Goal: Information Seeking & Learning: Learn about a topic

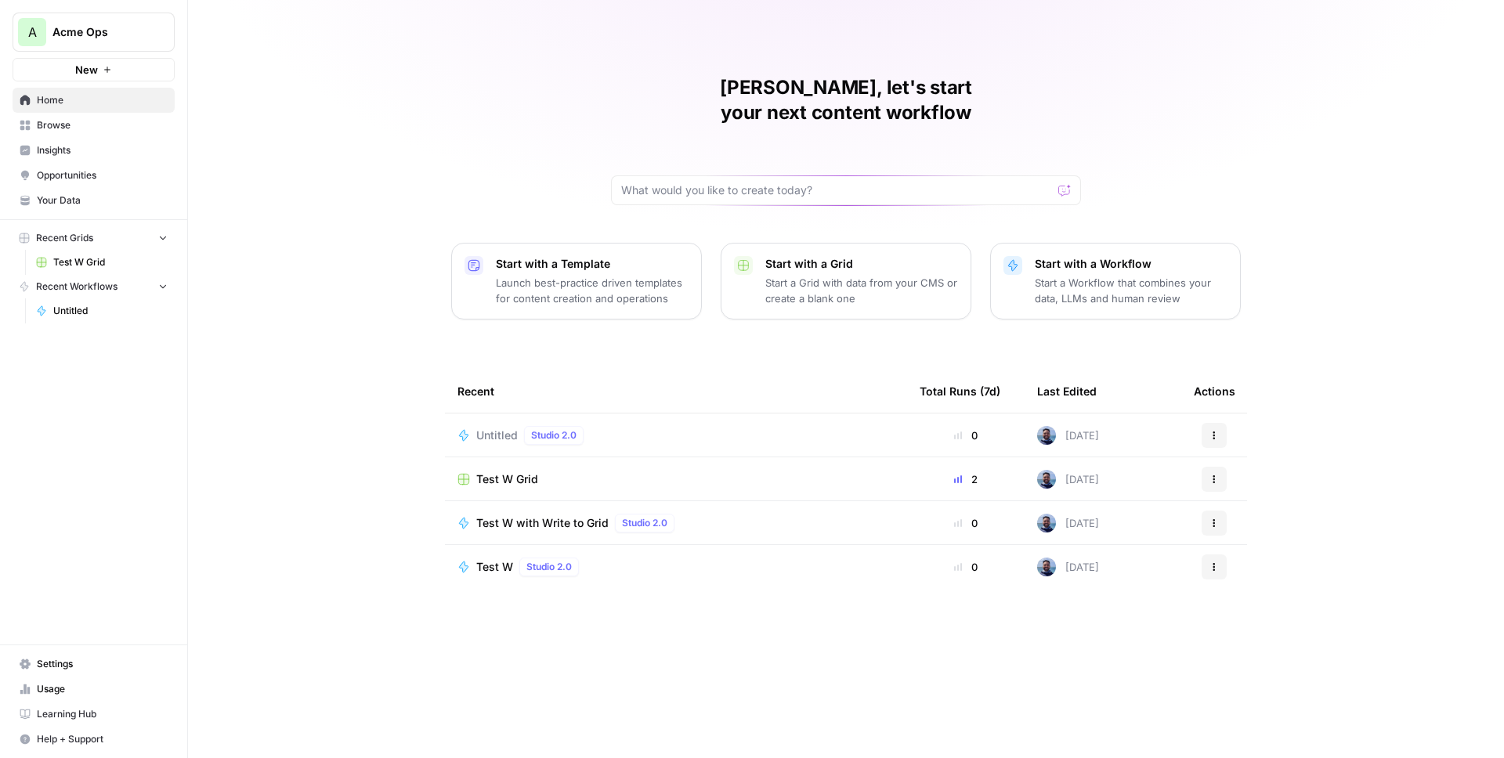
click at [67, 204] on span "Your Data" at bounding box center [102, 200] width 131 height 14
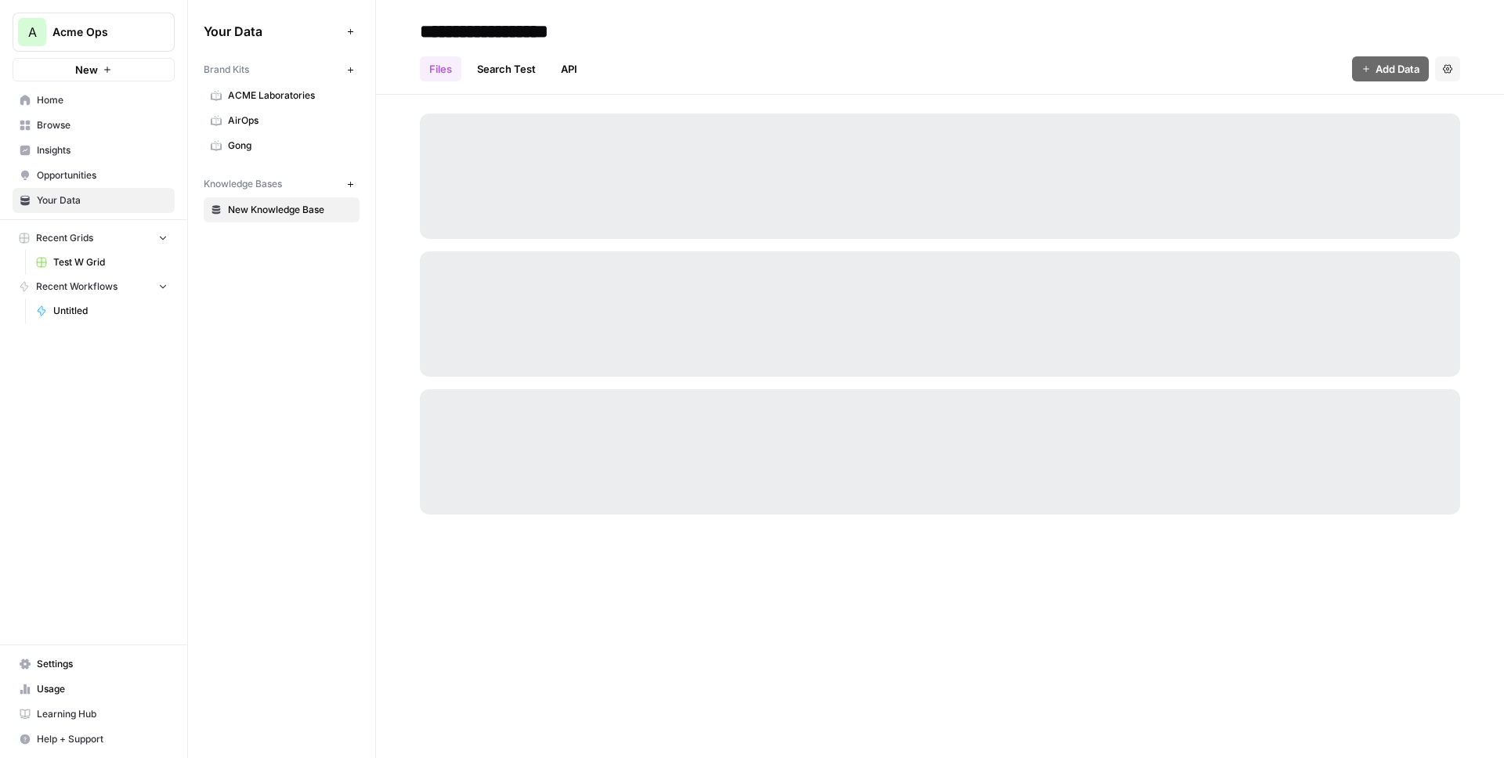
click at [296, 211] on span "New Knowledge Base" at bounding box center [290, 210] width 125 height 14
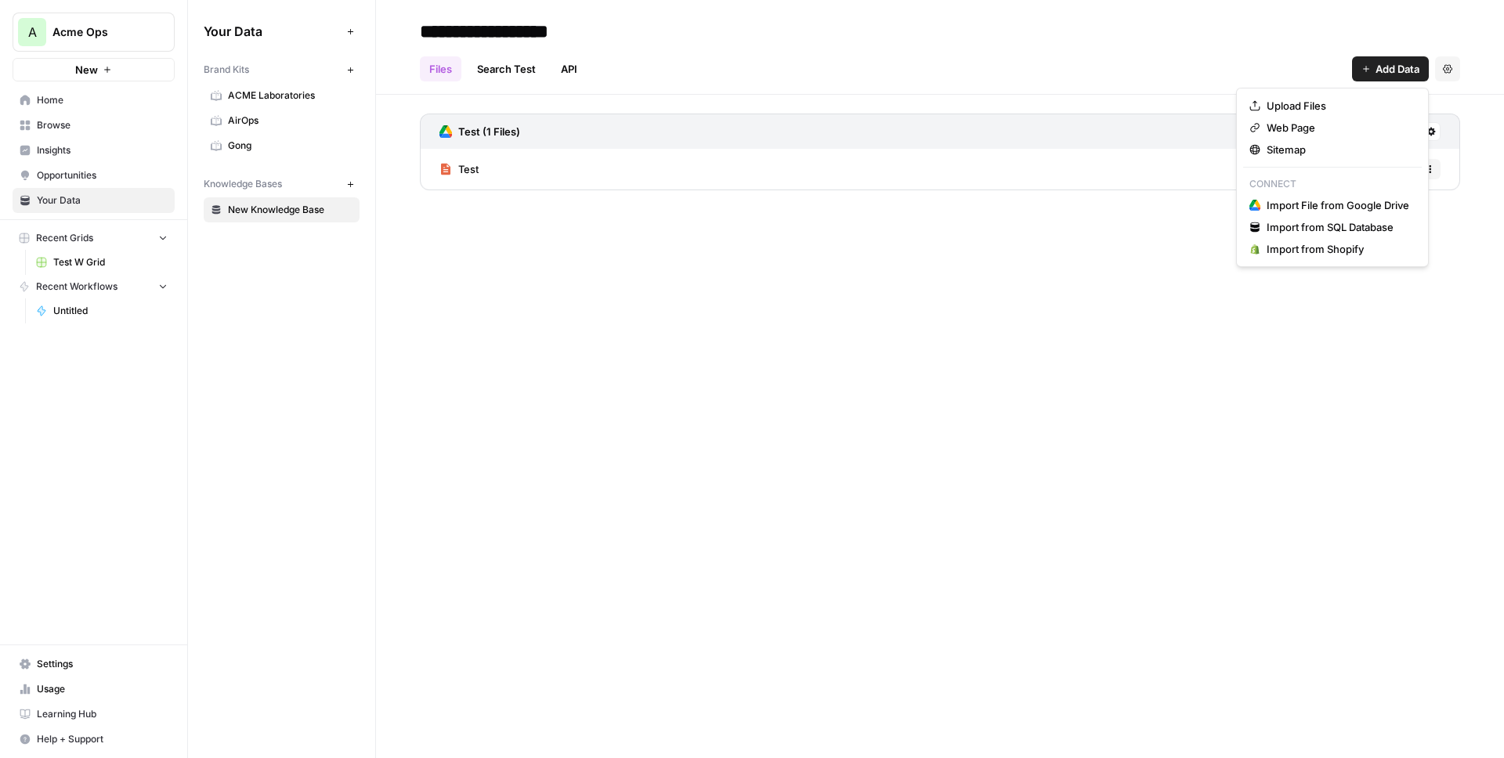
click at [1367, 75] on button "Add Data" at bounding box center [1390, 68] width 77 height 25
click at [1324, 206] on span "Import File from Google Drive" at bounding box center [1338, 205] width 143 height 16
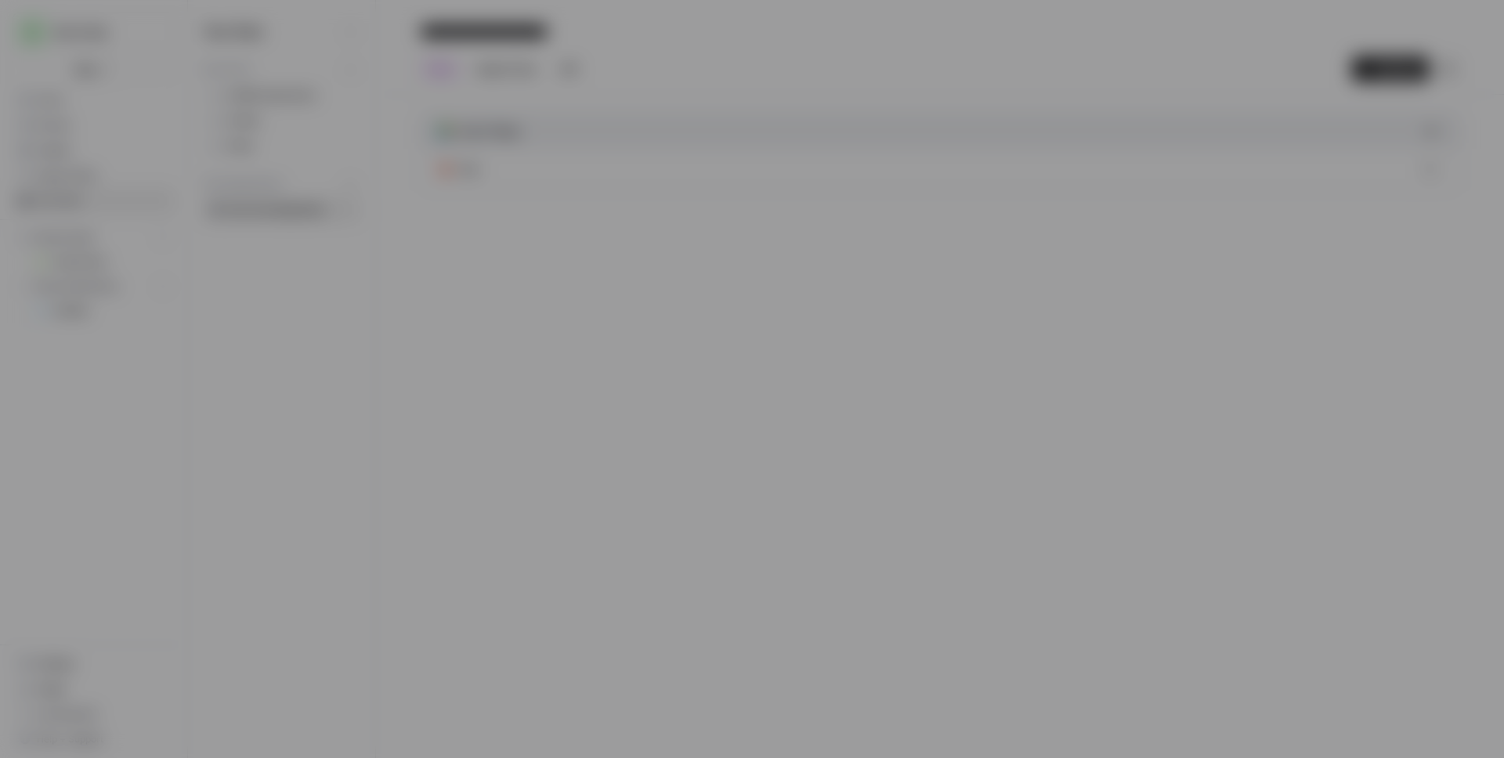
type input "[EMAIL_ADDRESS][DOMAIN_NAME]"
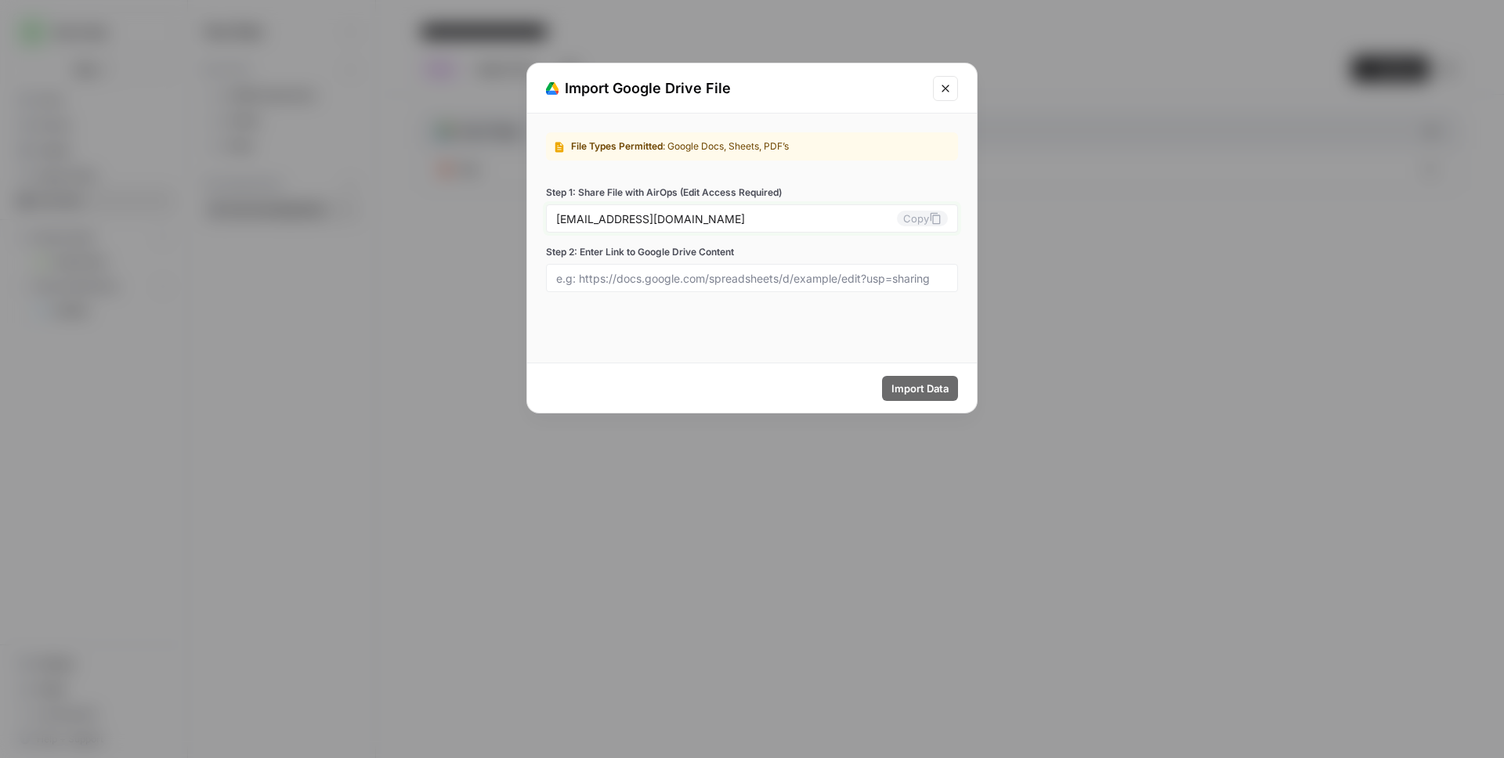
click at [923, 220] on button "Copy" at bounding box center [922, 219] width 51 height 16
click at [921, 220] on button "Copy" at bounding box center [922, 219] width 51 height 16
click at [667, 283] on input "Step 2: Enter Link to Google Drive Content" at bounding box center [752, 278] width 392 height 14
paste input "[URL][DOMAIN_NAME]"
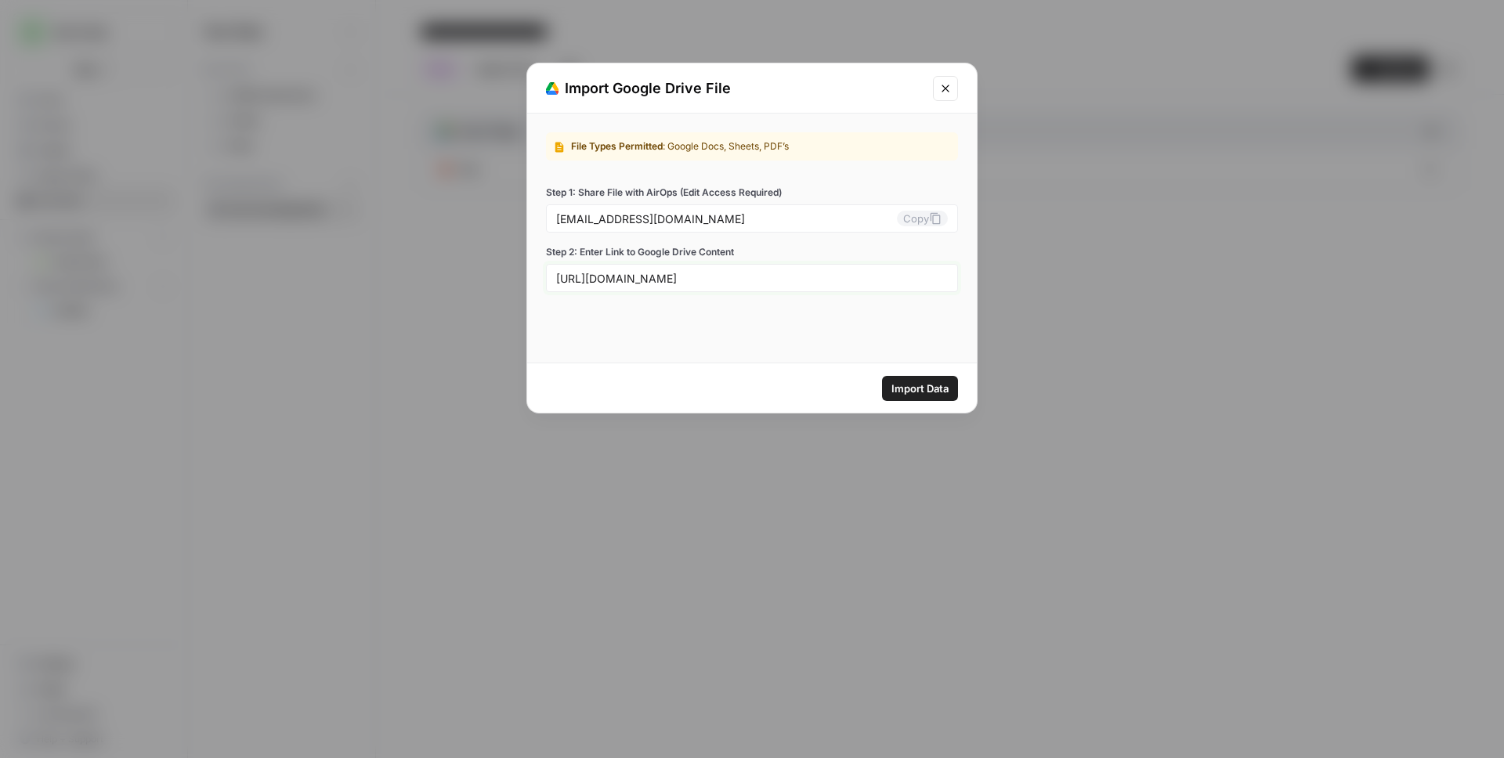
type input "[URL][DOMAIN_NAME]"
click at [913, 387] on span "Import Data" at bounding box center [920, 389] width 57 height 16
click at [746, 274] on input "[URL][DOMAIN_NAME]" at bounding box center [752, 278] width 392 height 14
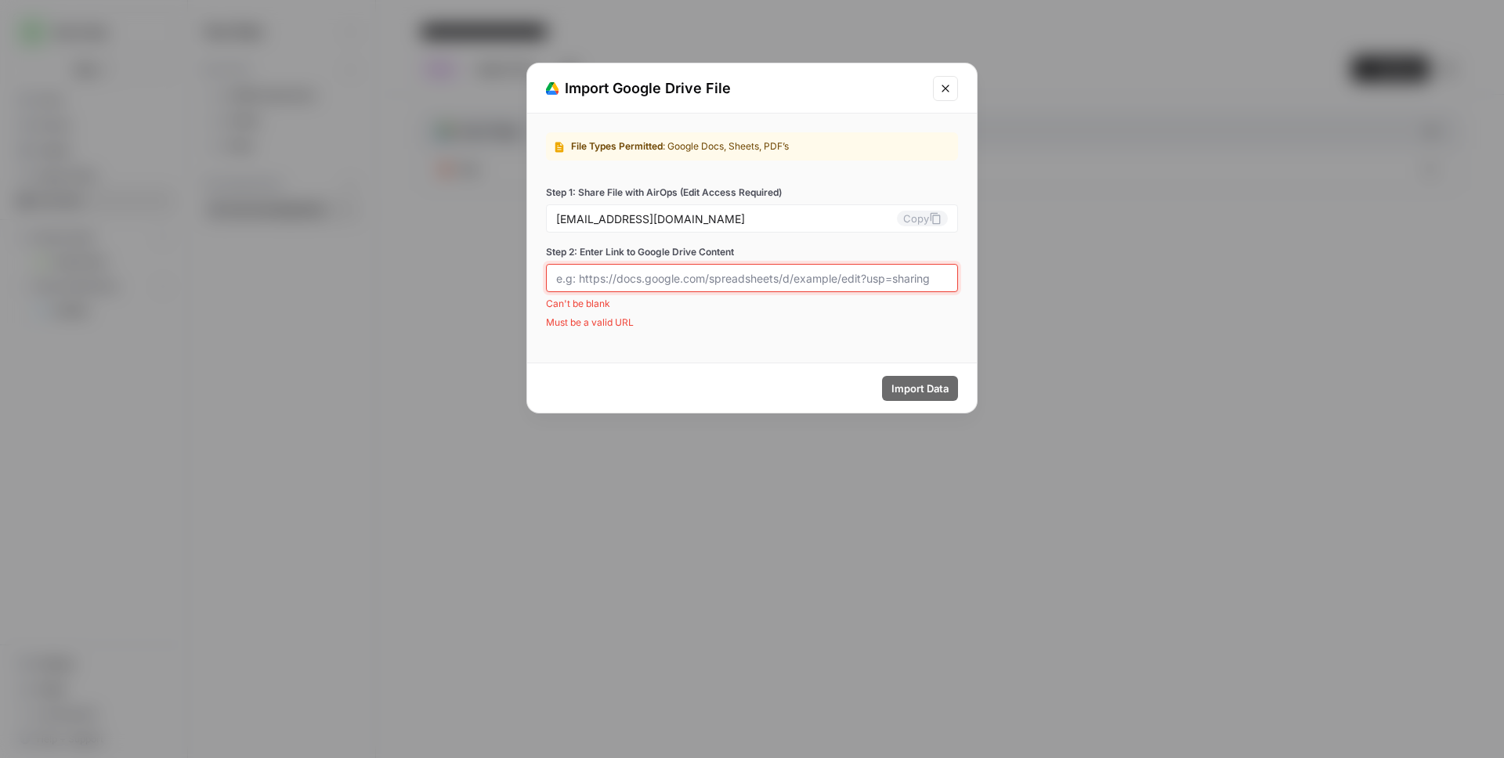
paste input "[URL][DOMAIN_NAME]"
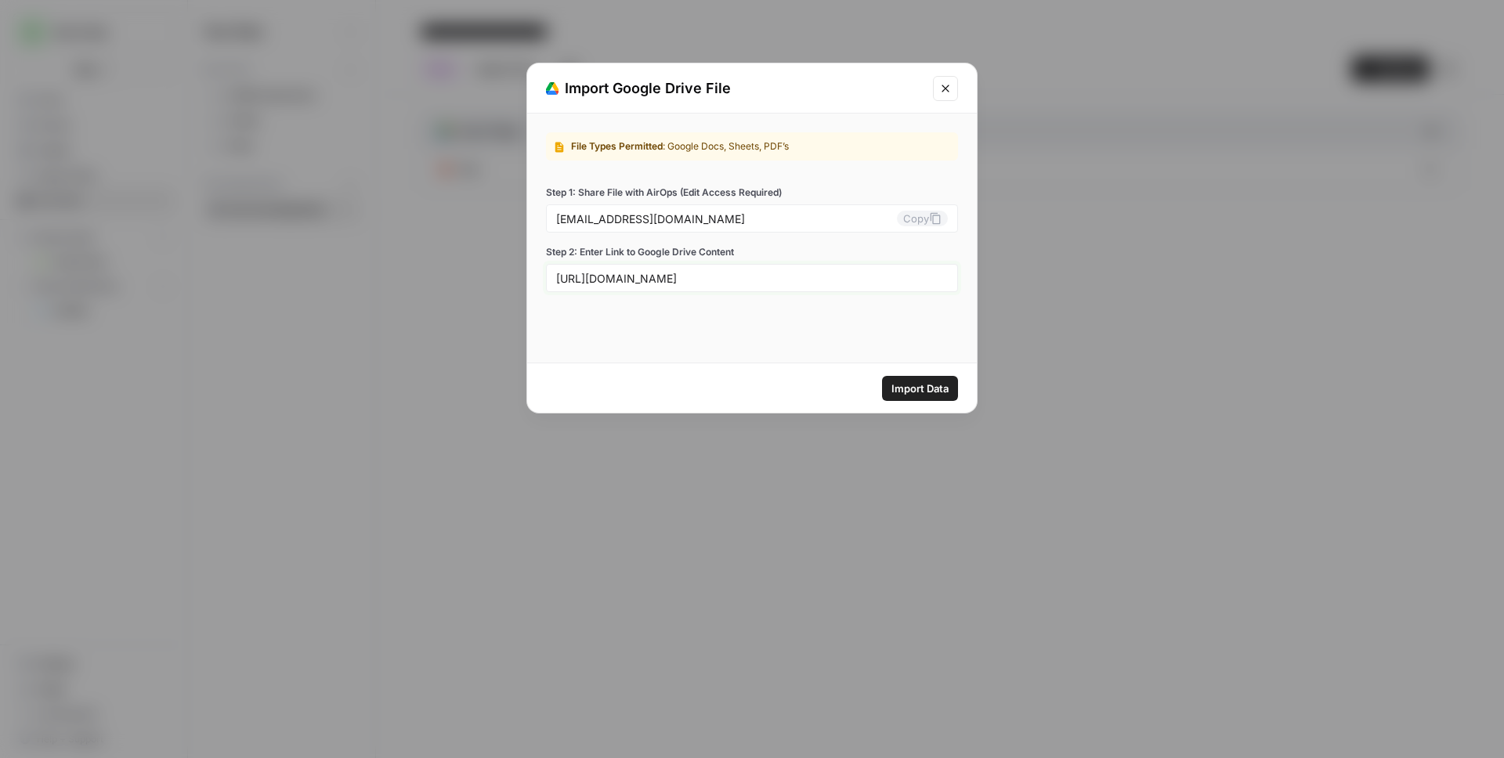
type input "[URL][DOMAIN_NAME]"
click at [917, 386] on span "Import Data" at bounding box center [920, 389] width 57 height 16
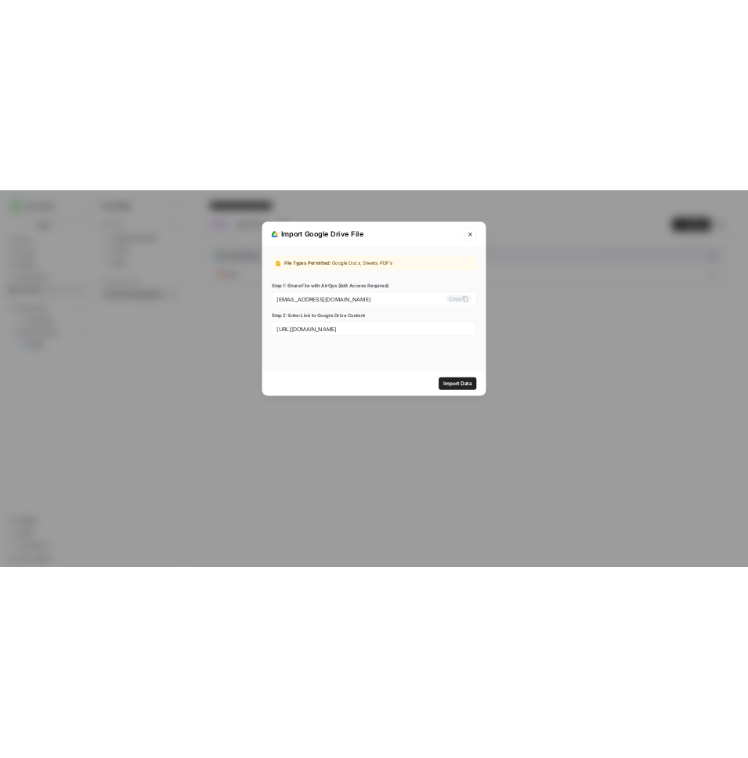
scroll to position [0, 0]
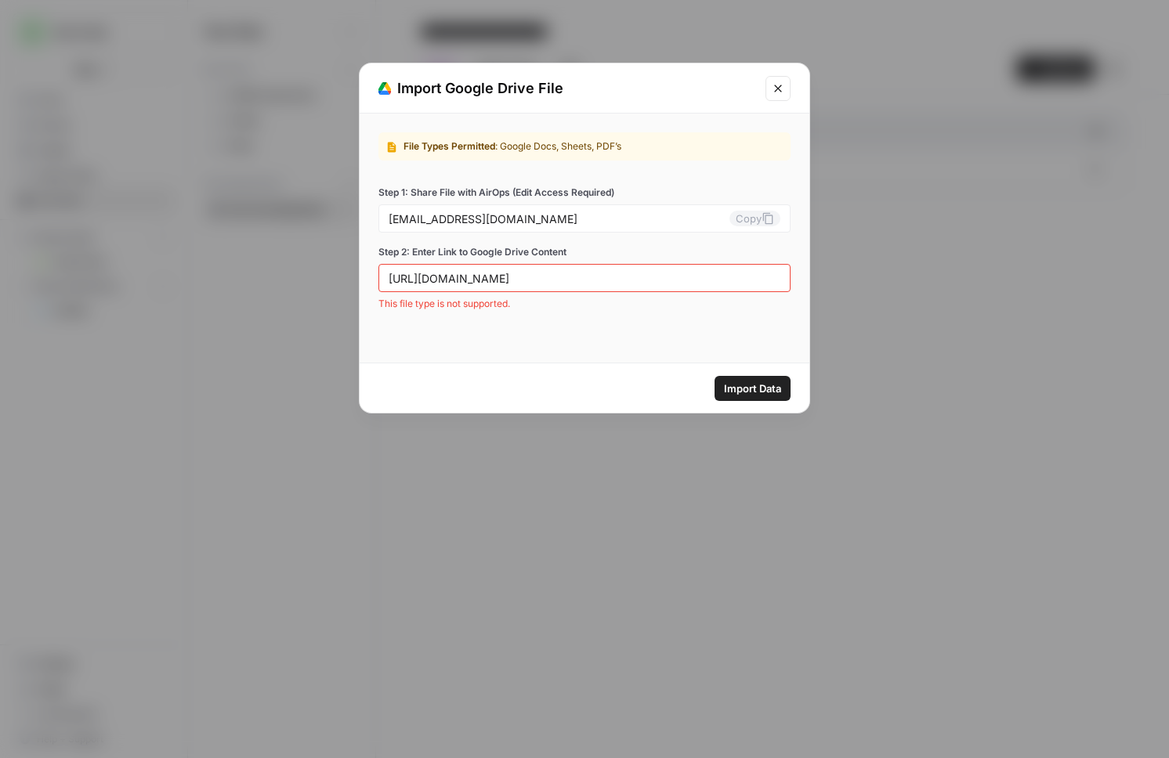
click at [761, 382] on span "Import Data" at bounding box center [752, 389] width 57 height 16
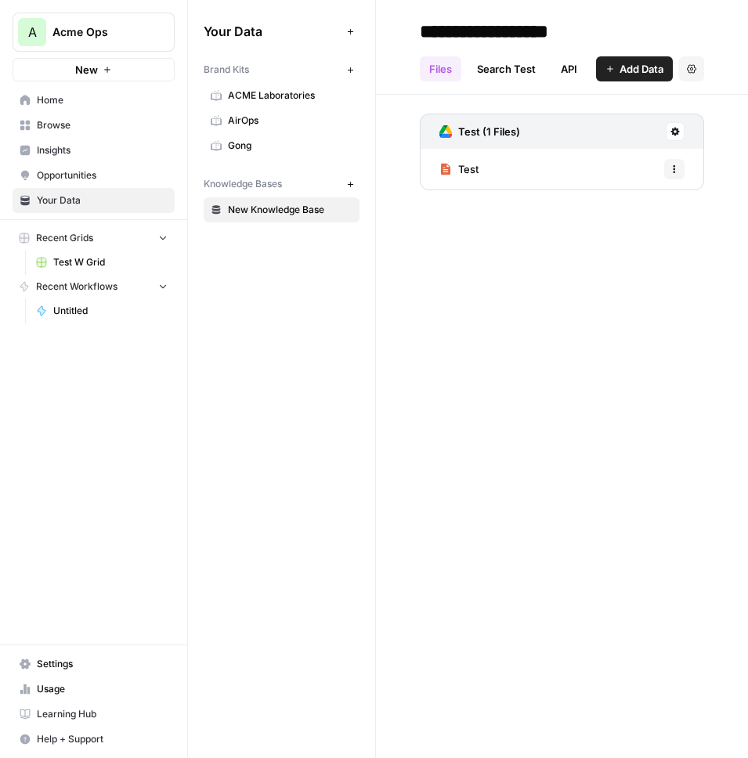
click at [647, 67] on span "Add Data" at bounding box center [642, 69] width 44 height 16
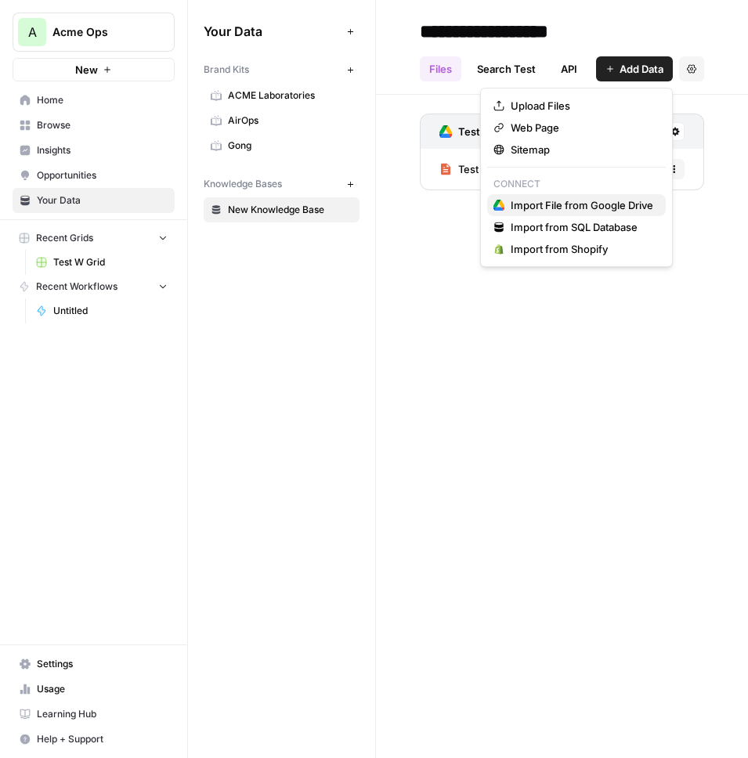
click at [582, 201] on span "Import File from Google Drive" at bounding box center [582, 205] width 143 height 16
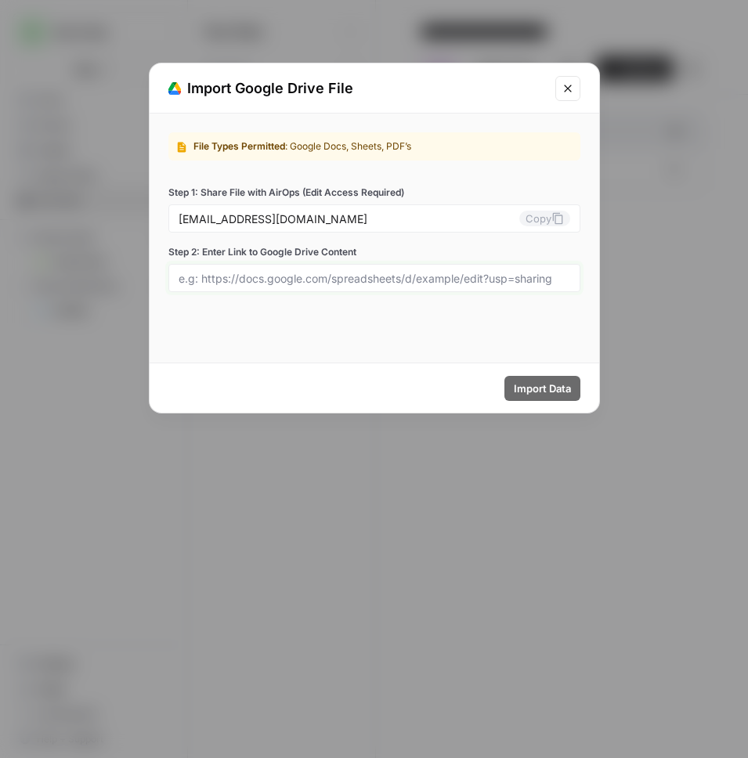
click at [409, 284] on input "Step 2: Enter Link to Google Drive Content" at bounding box center [375, 278] width 392 height 14
paste input "[URL][DOMAIN_NAME]"
type input "[URL][DOMAIN_NAME]"
click at [544, 389] on span "Import Data" at bounding box center [542, 389] width 57 height 16
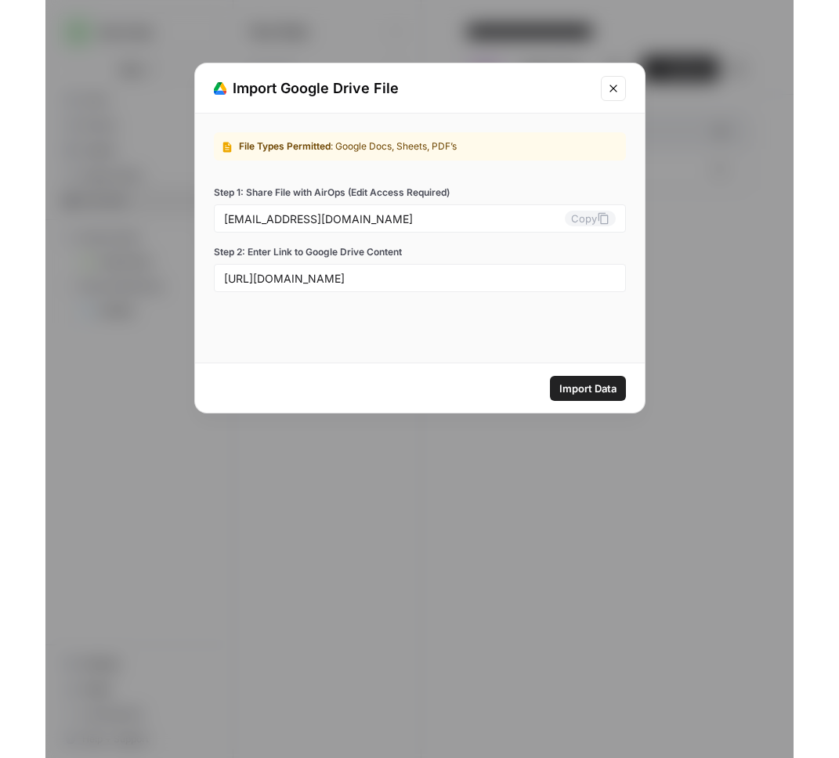
scroll to position [0, 0]
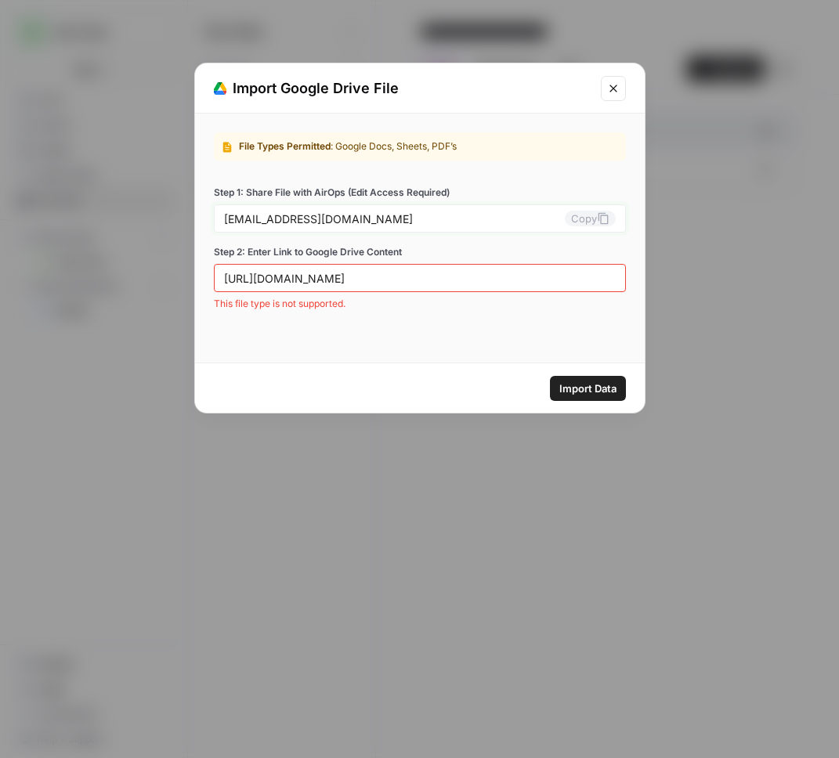
click at [581, 216] on button "Copy" at bounding box center [590, 219] width 51 height 16
click at [518, 287] on div "[URL][DOMAIN_NAME]" at bounding box center [420, 278] width 412 height 28
click at [515, 277] on input "[URL][DOMAIN_NAME]" at bounding box center [420, 278] width 392 height 14
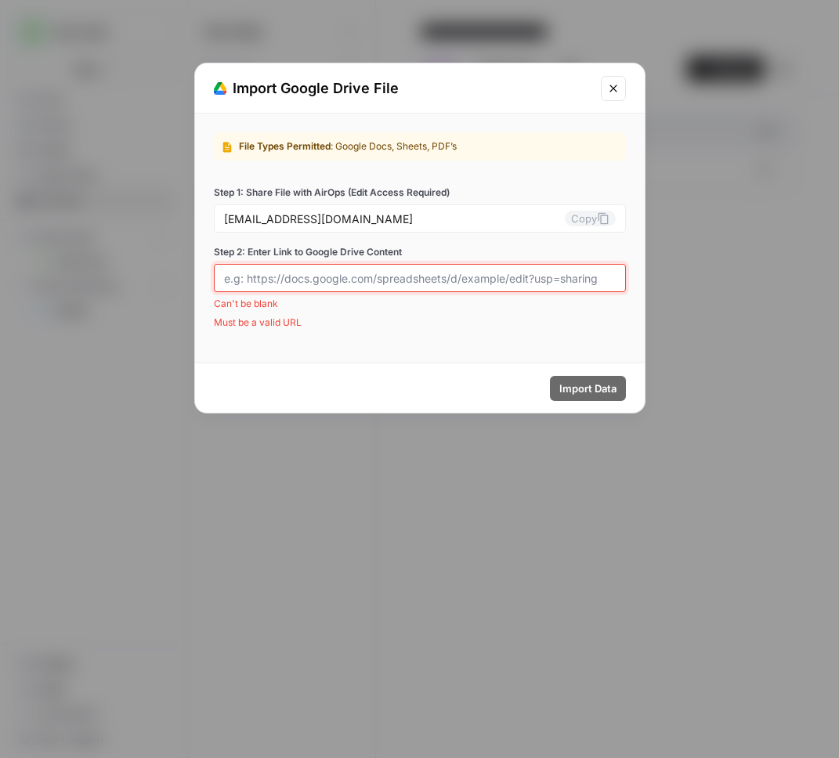
paste input "[URL][DOMAIN_NAME]"
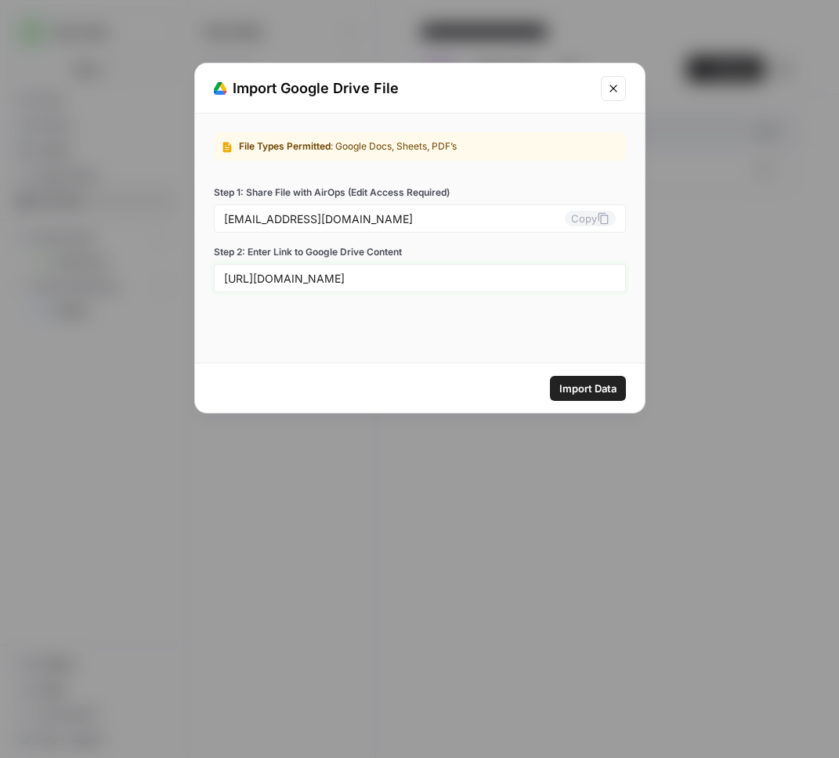
type input "[URL][DOMAIN_NAME]"
click at [522, 320] on div "File Types Permitted : Google Docs, Sheets, PDF’s Step 1: Share File with AirOp…" at bounding box center [420, 238] width 450 height 249
click at [596, 382] on span "Import Data" at bounding box center [587, 389] width 57 height 16
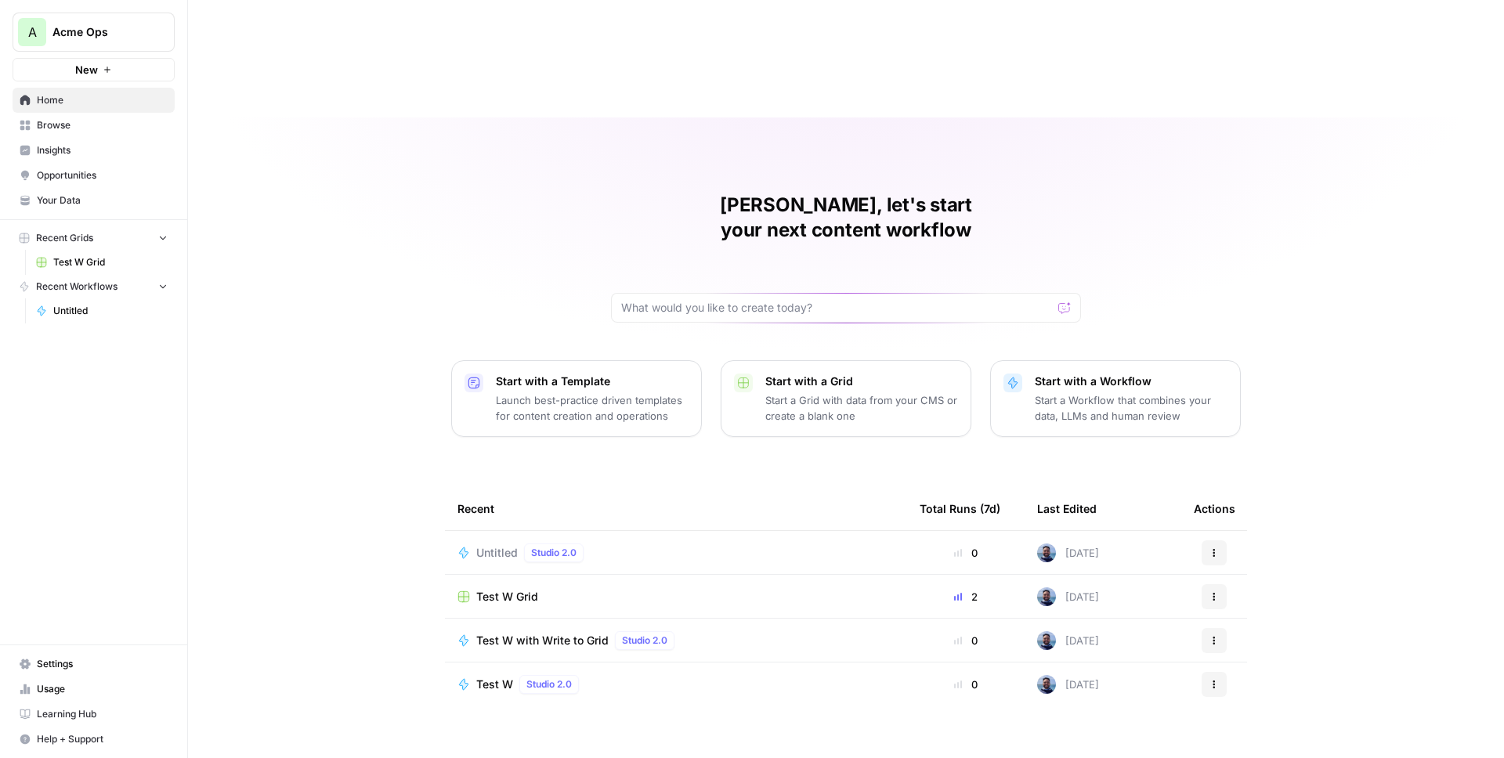
click at [93, 27] on span "Acme Ops" at bounding box center [99, 32] width 95 height 16
type input "omn"
click at [113, 143] on span "Omniscient" at bounding box center [151, 143] width 207 height 16
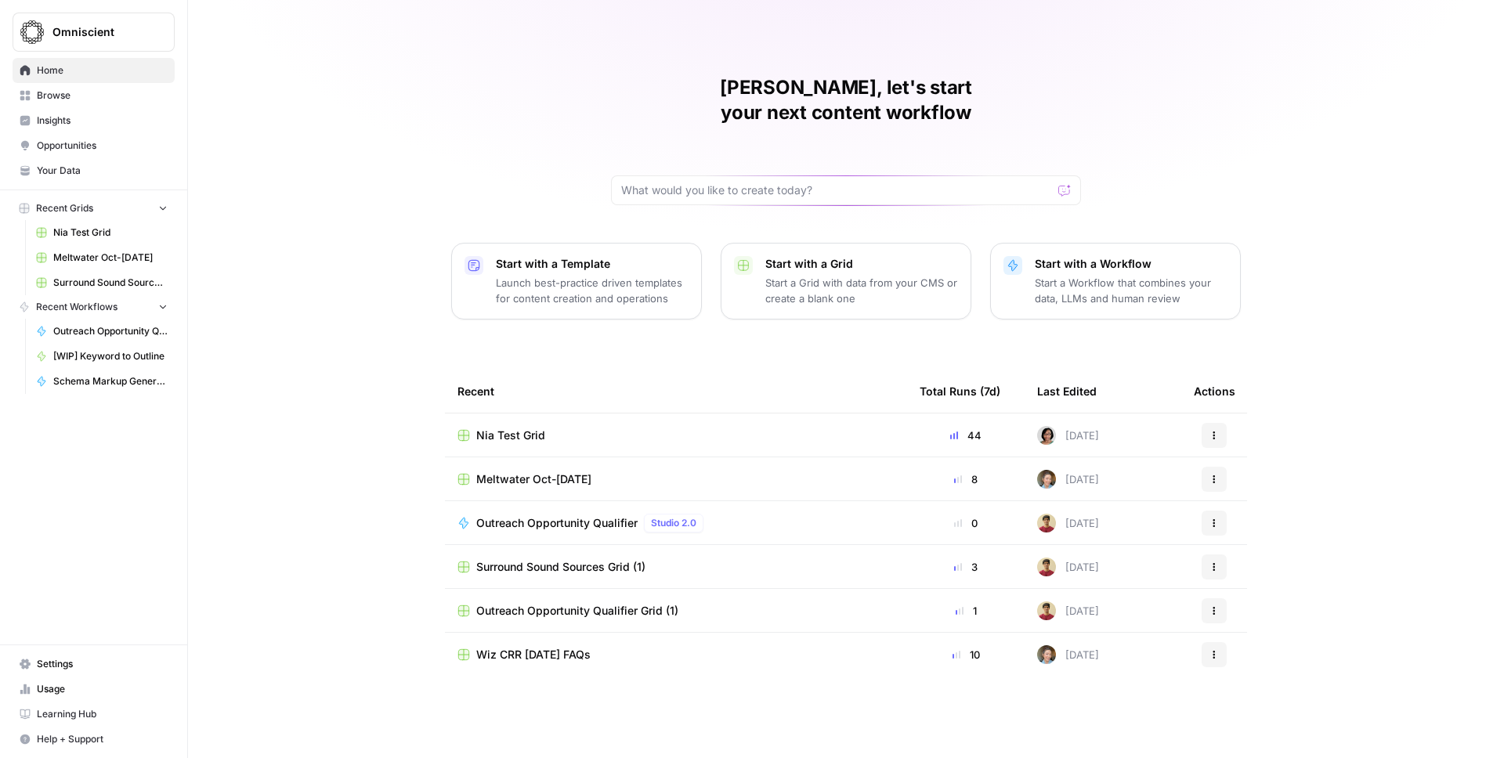
click at [73, 170] on span "Your Data" at bounding box center [102, 171] width 131 height 14
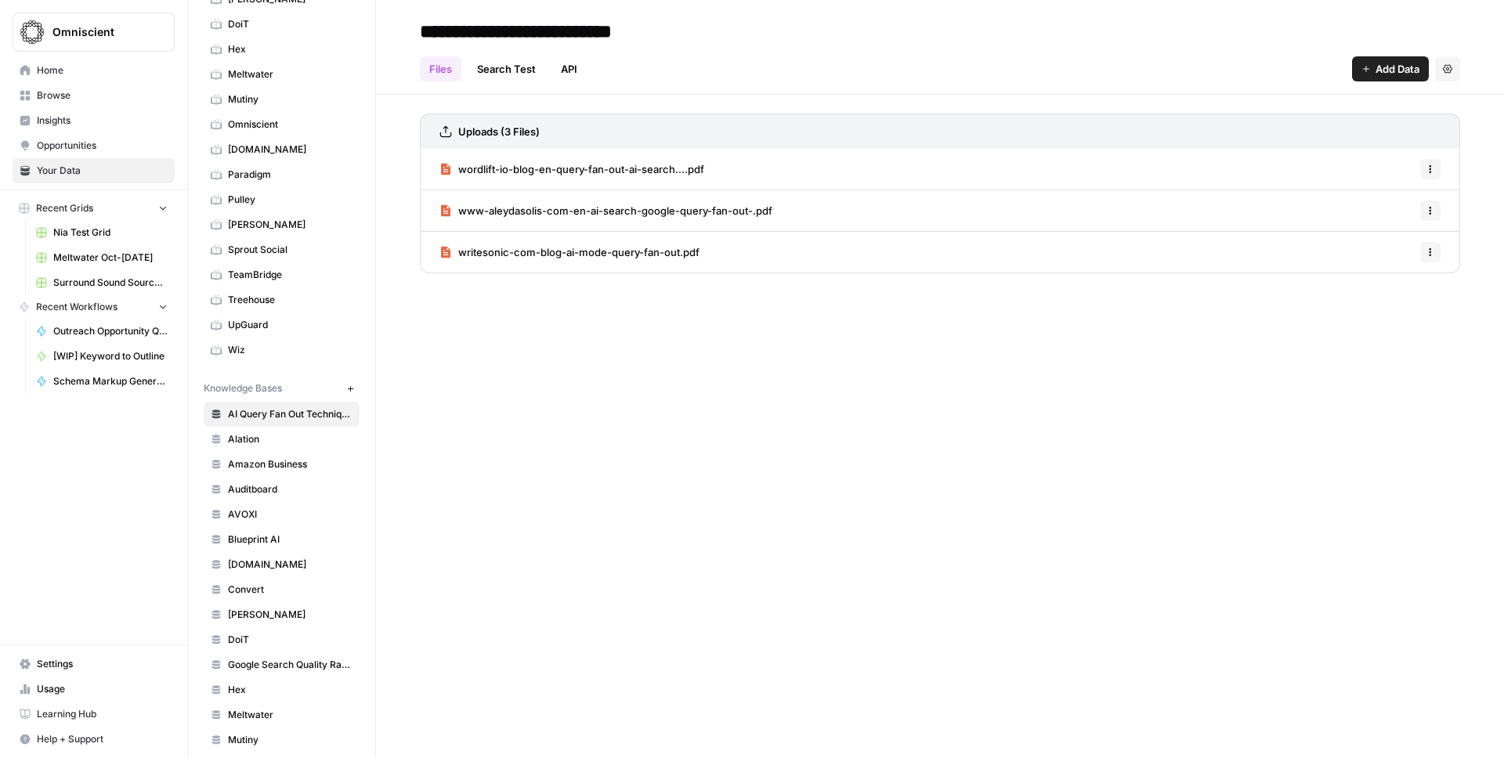
scroll to position [498, 0]
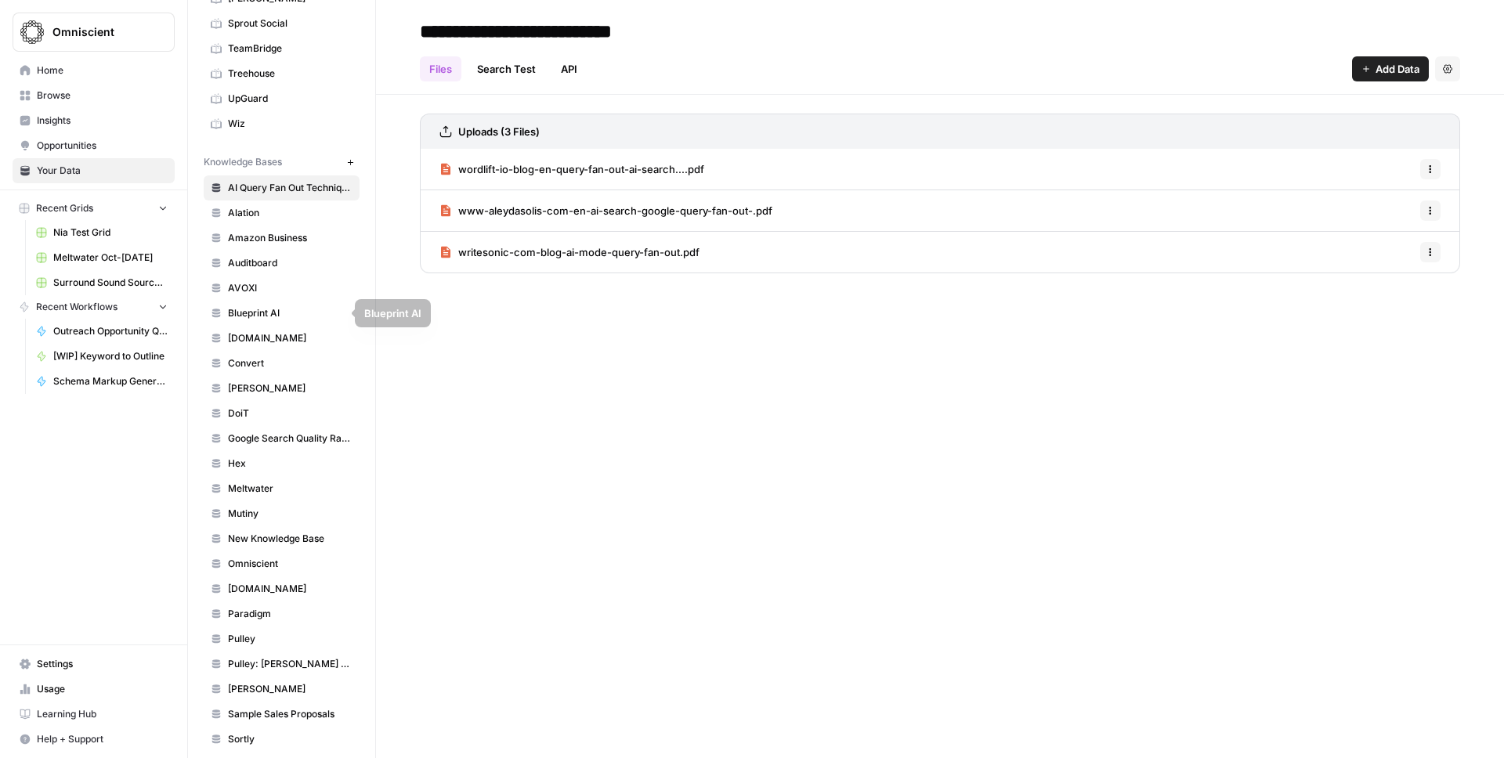
click at [253, 215] on span "Alation" at bounding box center [290, 213] width 125 height 14
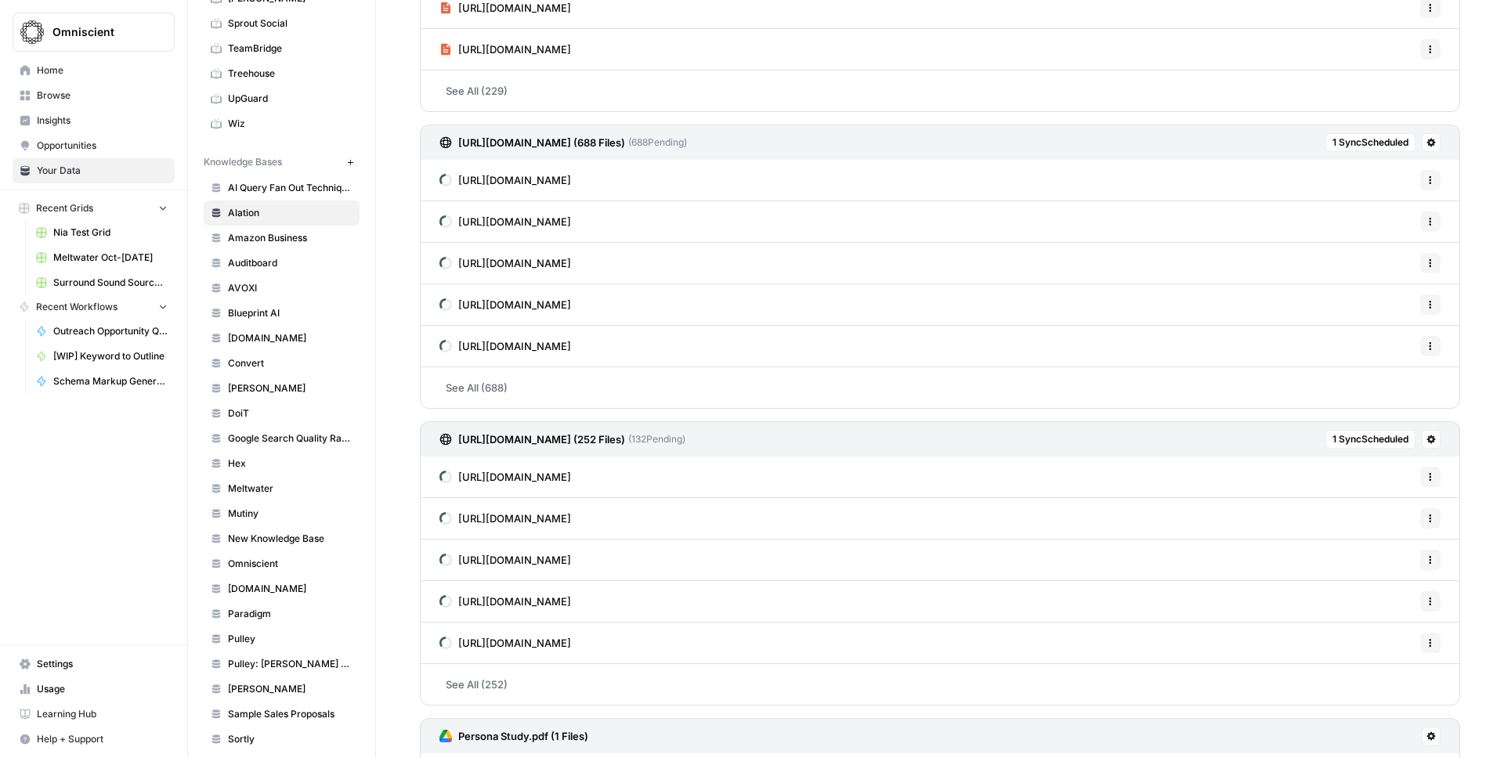
scroll to position [906, 0]
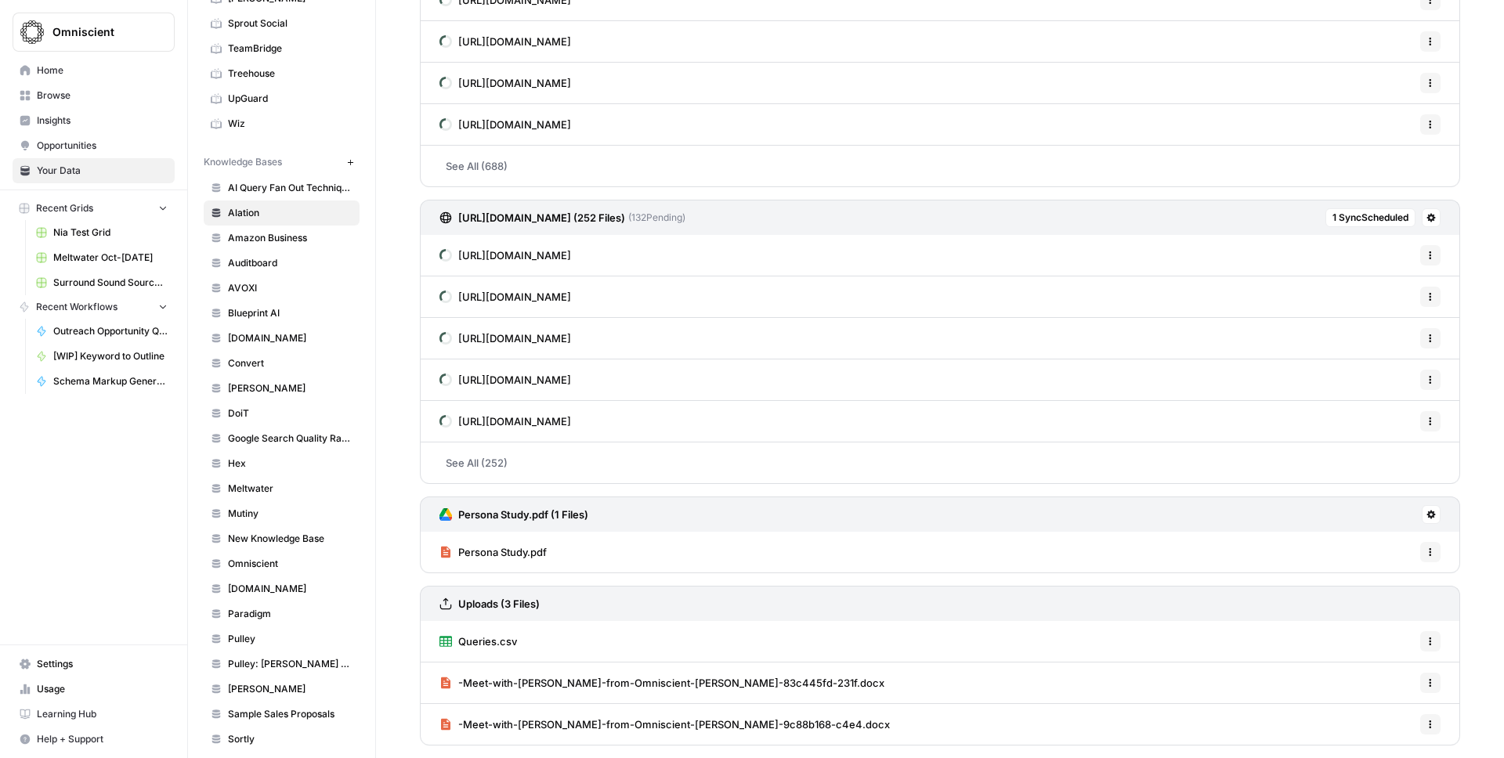
click at [520, 553] on span "Persona Study.pdf" at bounding box center [502, 552] width 89 height 16
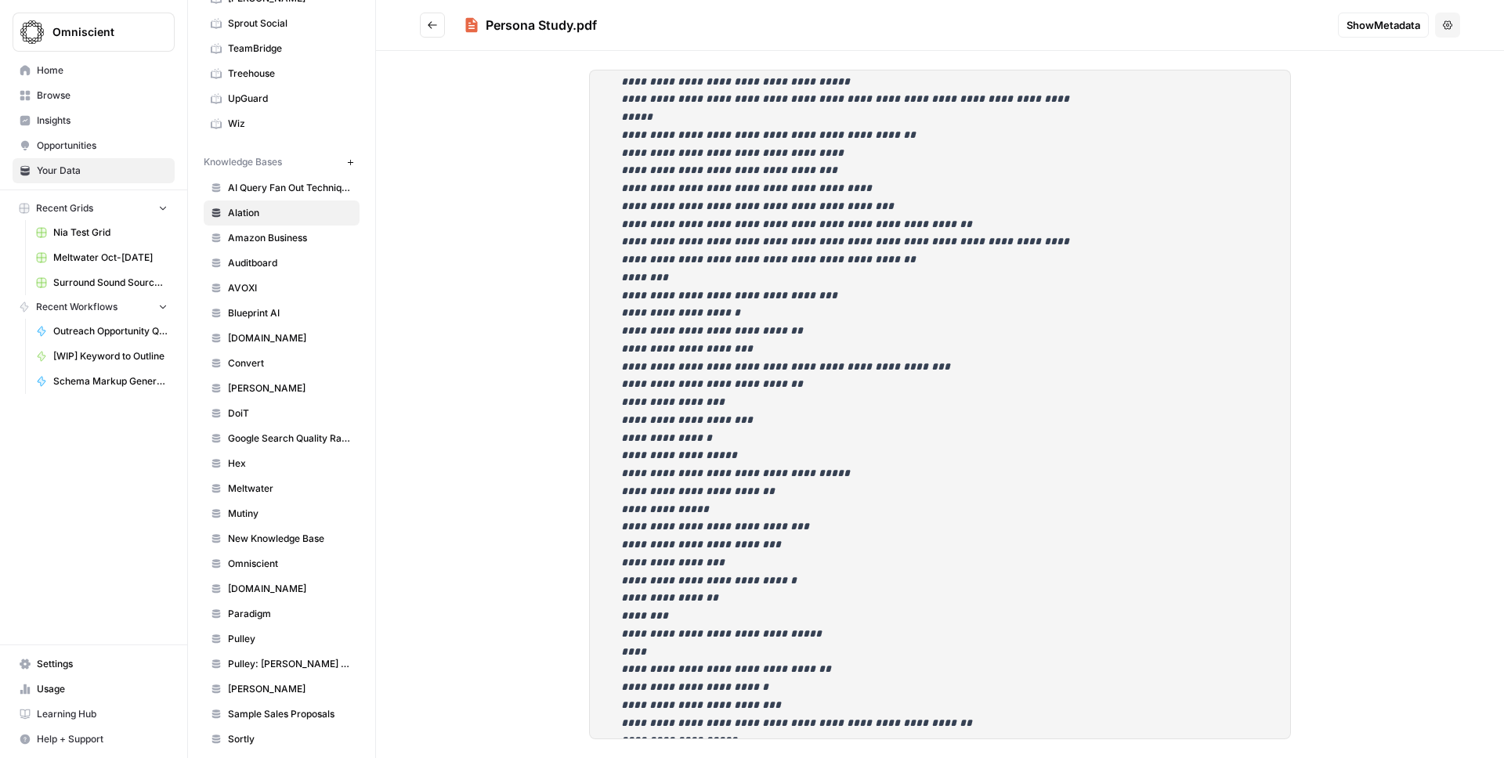
scroll to position [11445, 0]
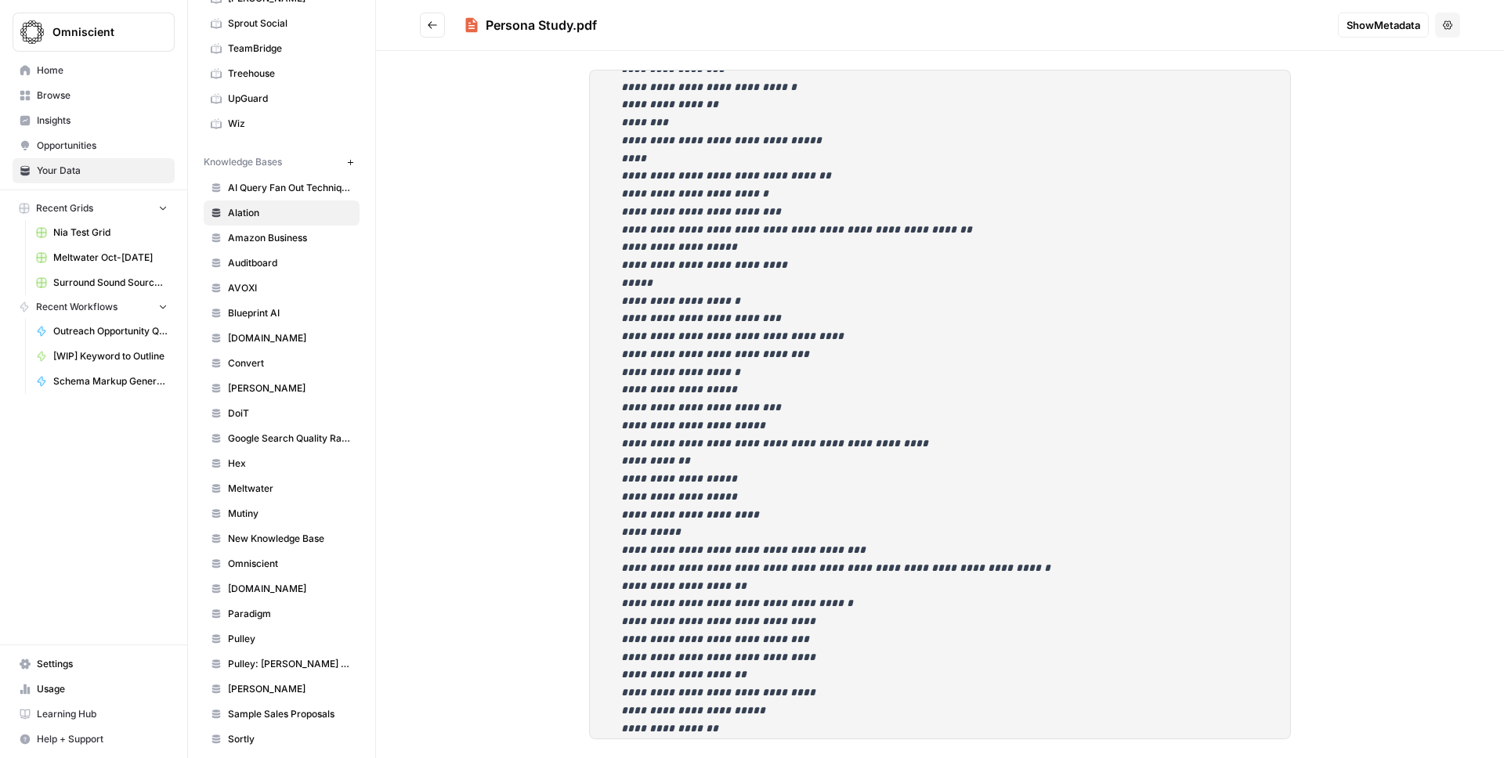
drag, startPoint x: 706, startPoint y: 321, endPoint x: 686, endPoint y: 321, distance: 19.6
click at [686, 321] on em "**********" at bounding box center [846, 24] width 451 height 1954
click at [727, 322] on em "**********" at bounding box center [846, 24] width 451 height 1954
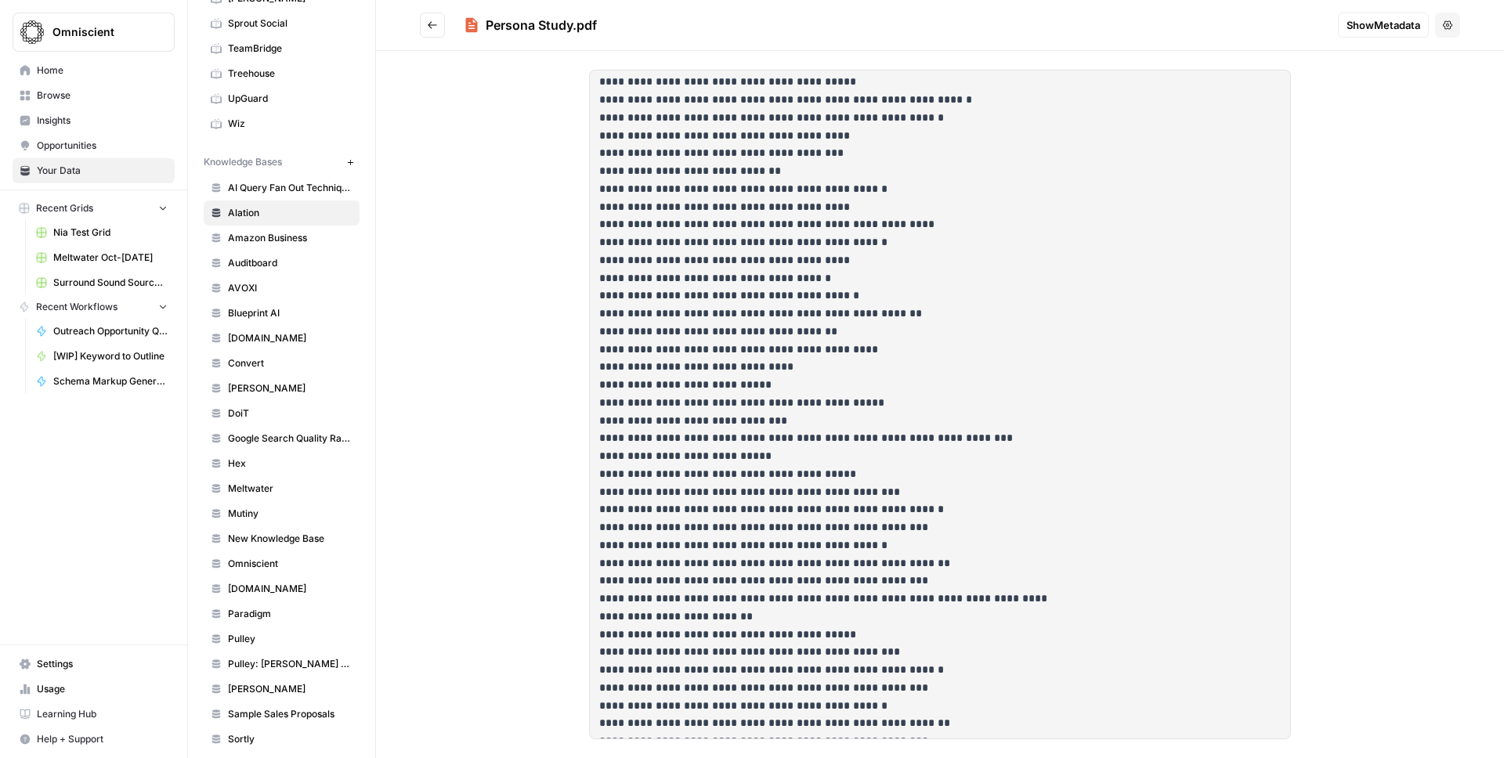
scroll to position [16403, 0]
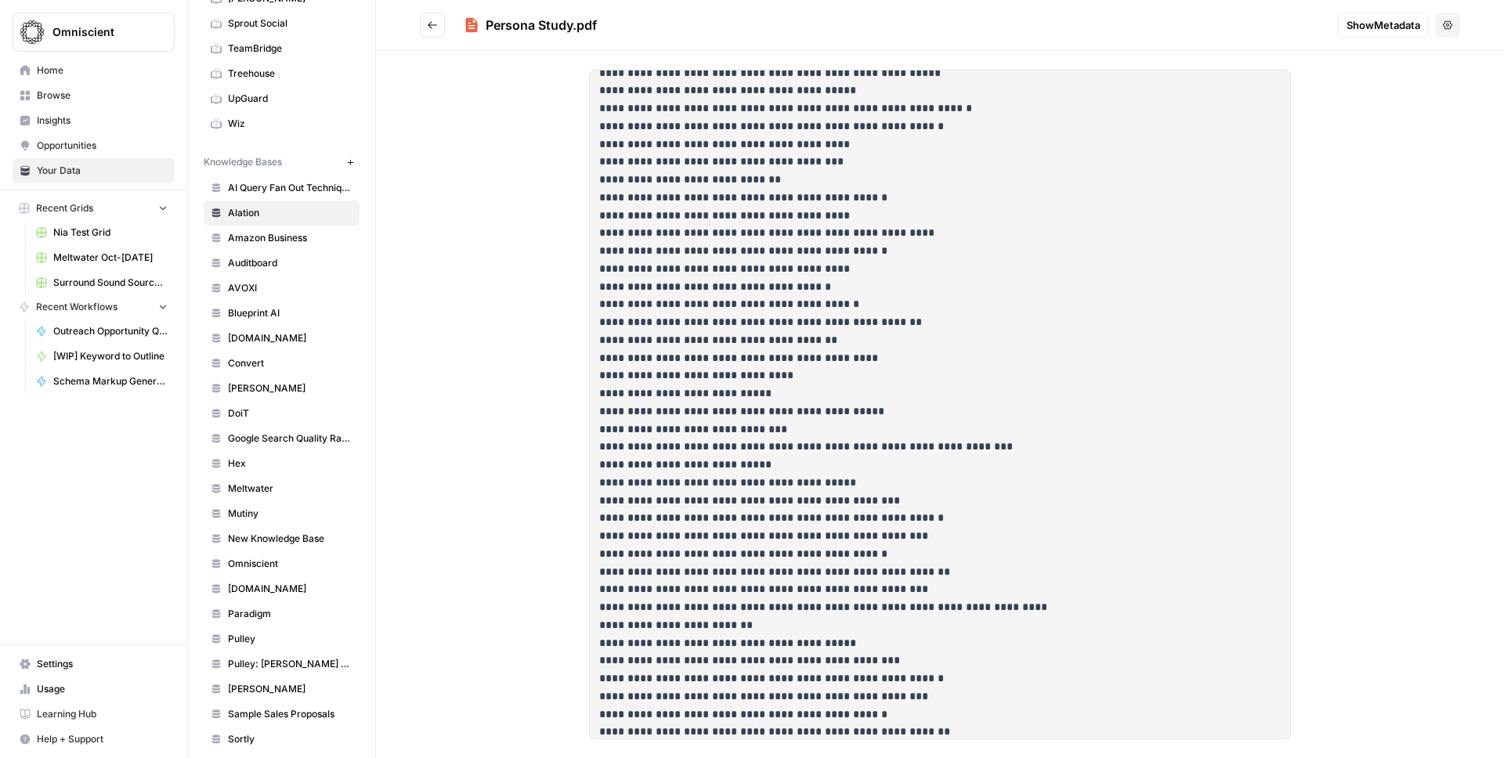
click at [442, 27] on button "Go back" at bounding box center [432, 25] width 25 height 25
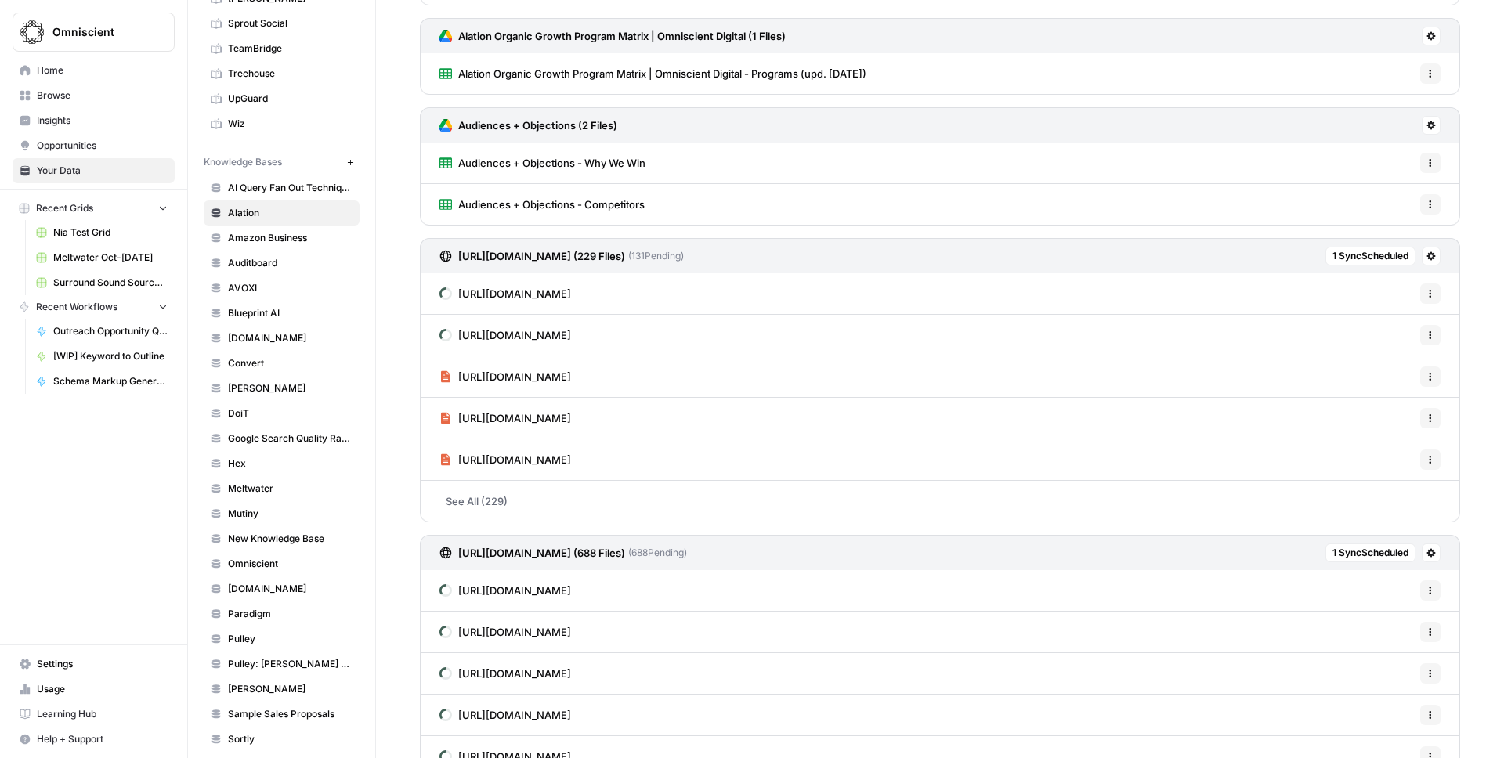
scroll to position [906, 0]
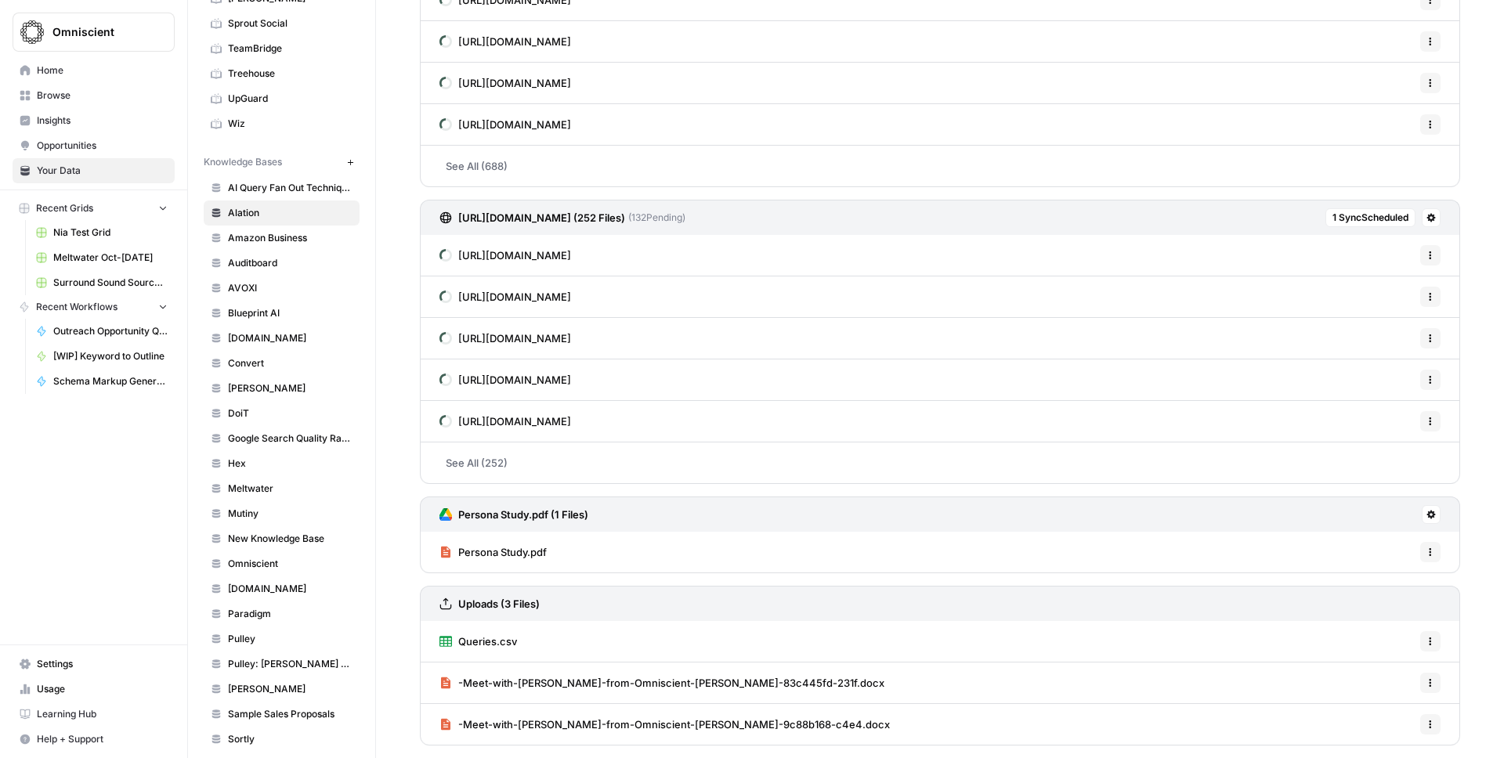
click at [518, 554] on span "Persona Study.pdf" at bounding box center [502, 552] width 89 height 16
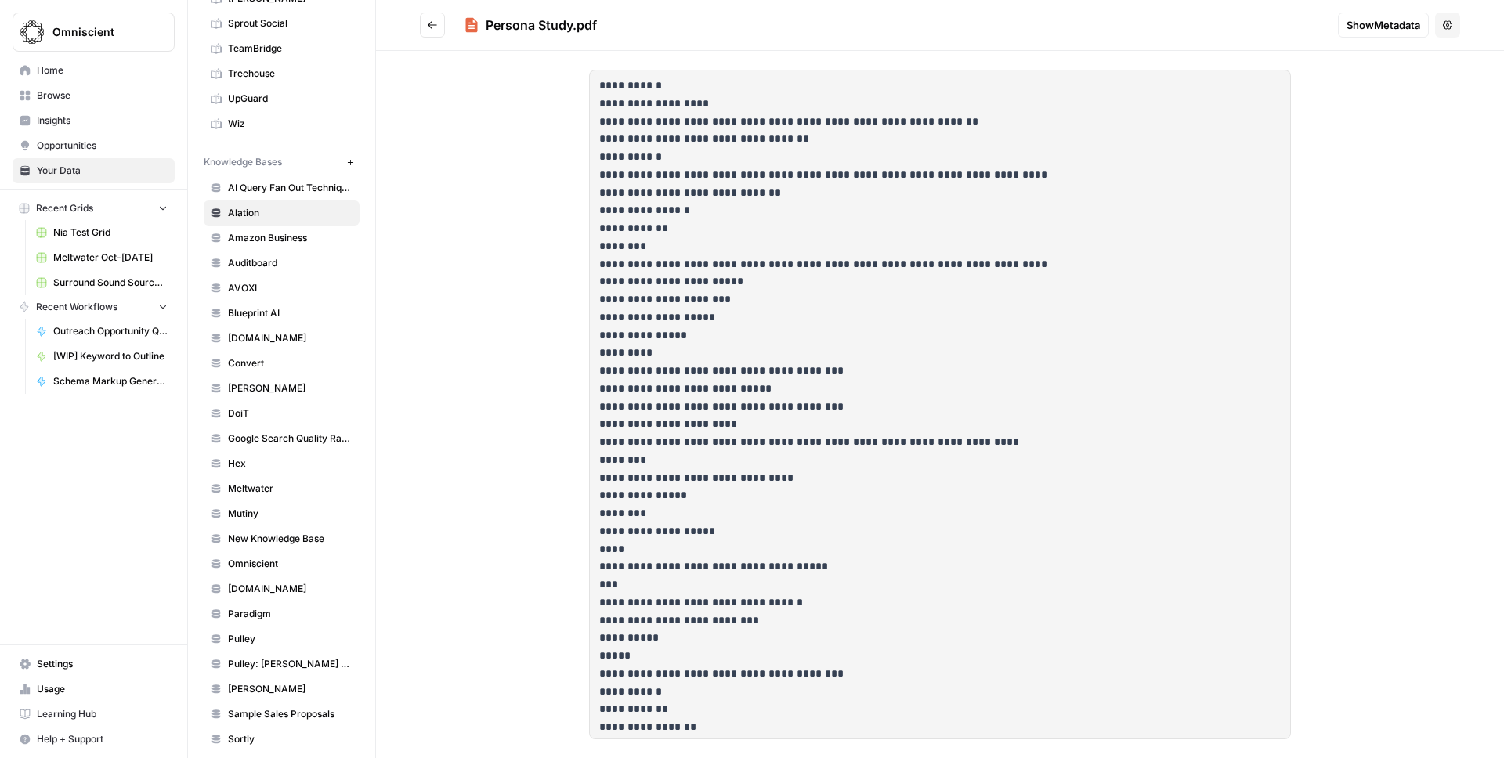
click at [570, 28] on div "Persona Study.pdf" at bounding box center [541, 25] width 111 height 19
click at [606, 31] on div "Persona Study.pdf" at bounding box center [895, 25] width 862 height 19
click at [475, 22] on icon at bounding box center [472, 25] width 12 height 14
click at [657, 34] on div "Persona Study.pdf" at bounding box center [895, 25] width 862 height 19
click at [1464, 26] on header "Persona Study.pdf Show Metadata Options" at bounding box center [940, 25] width 1128 height 51
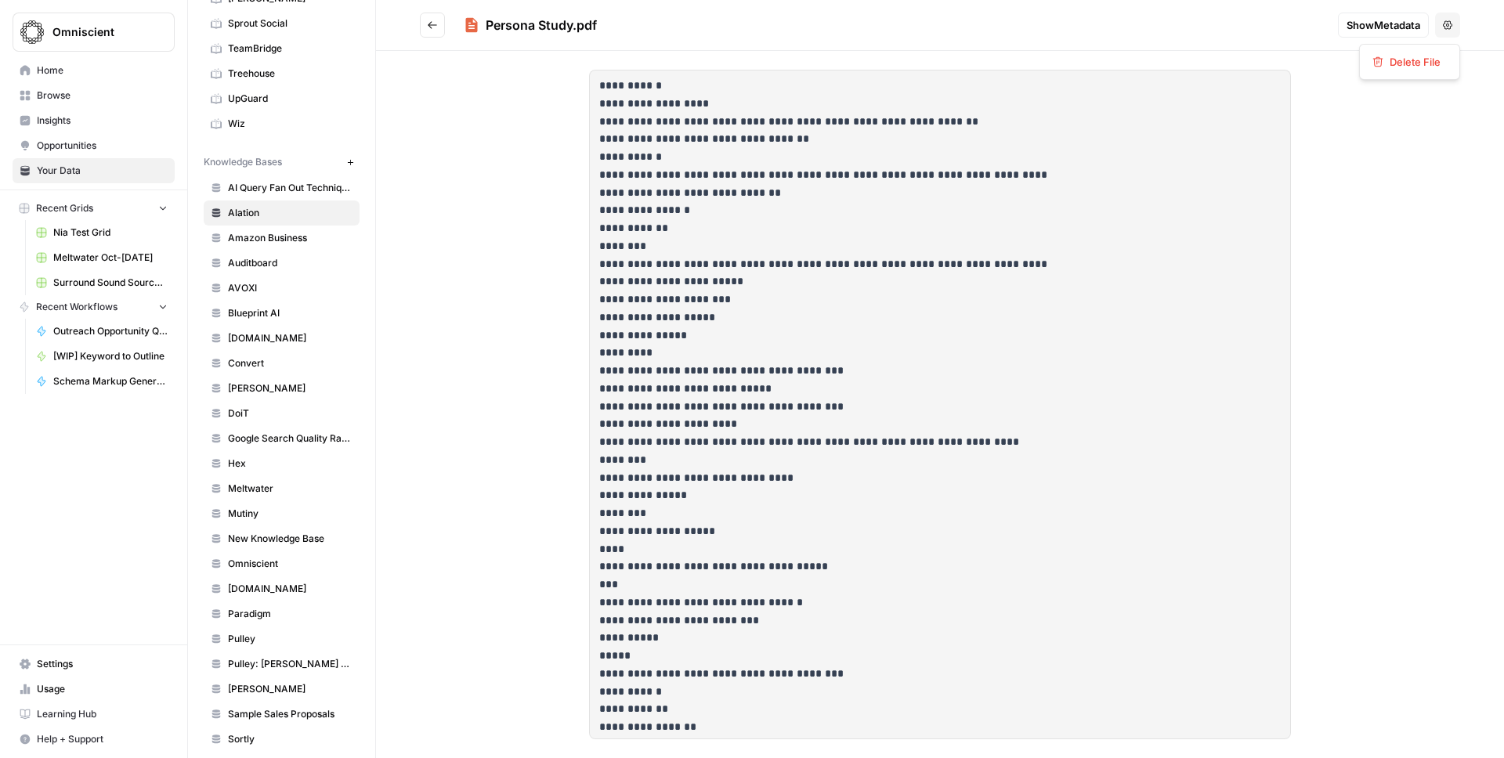
click at [1456, 24] on button "Options" at bounding box center [1447, 25] width 25 height 25
click at [1382, 24] on span "Show Metadata" at bounding box center [1384, 25] width 74 height 16
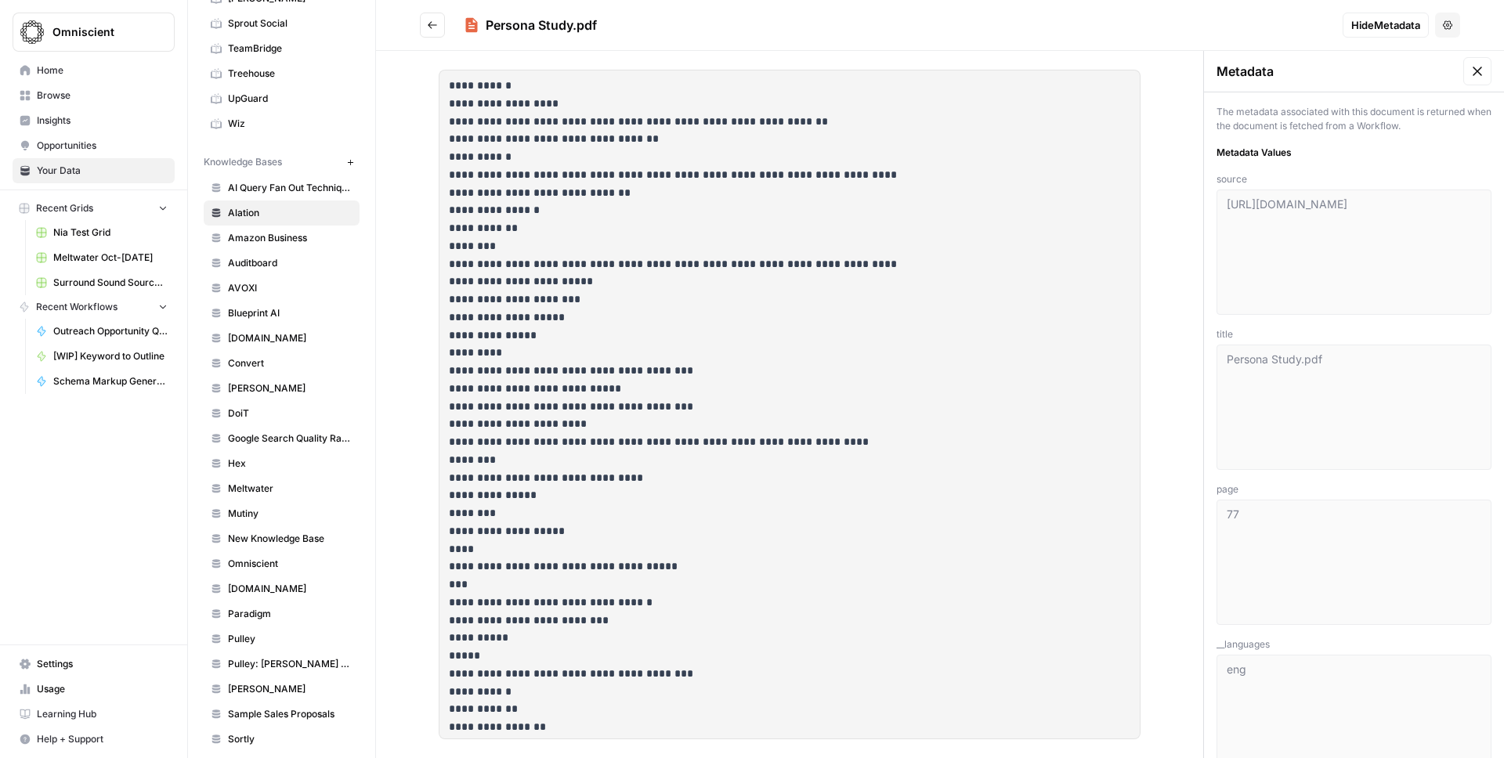
click at [1131, 21] on div "Persona Study.pdf" at bounding box center [897, 25] width 866 height 19
